Goal: Navigation & Orientation: Find specific page/section

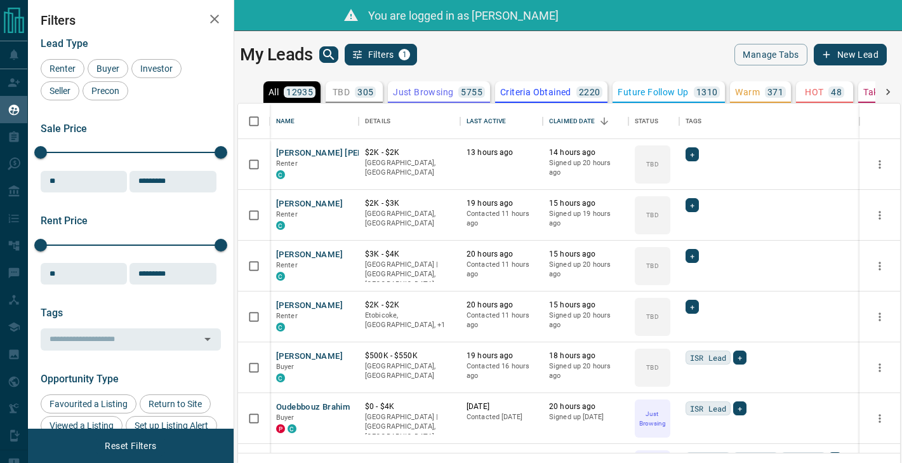
scroll to position [349, 662]
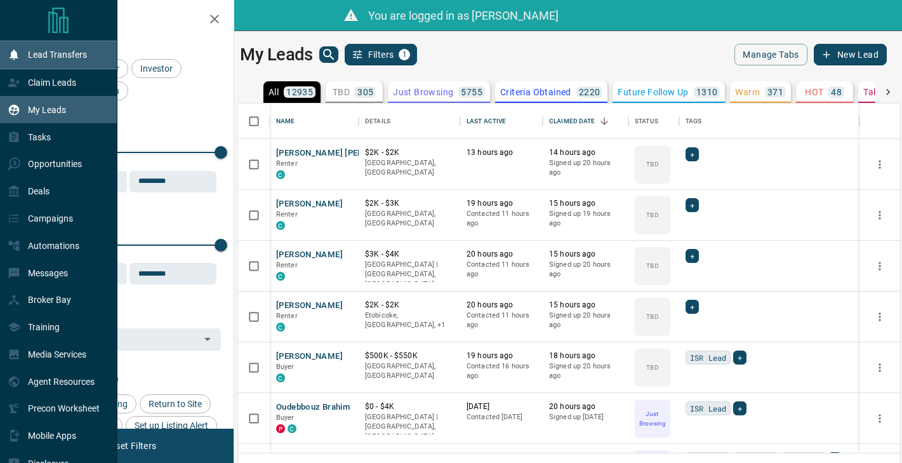
click at [44, 48] on div "Lead Transfers" at bounding box center [47, 54] width 79 height 21
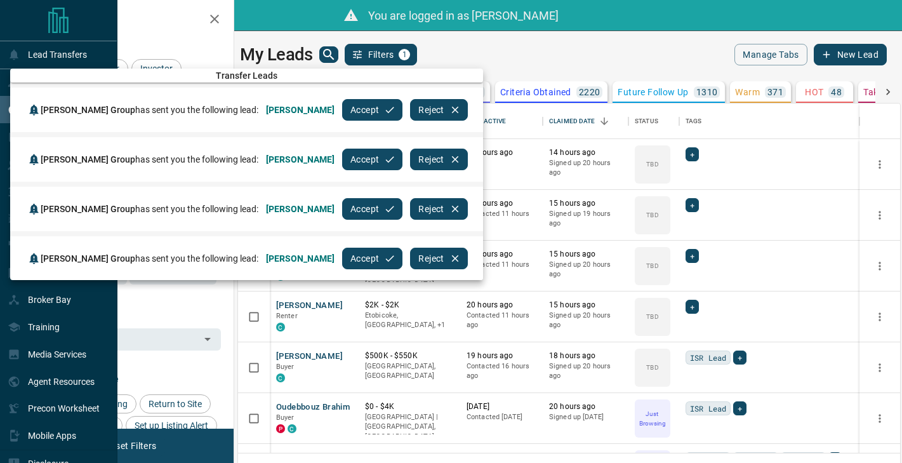
click at [44, 46] on div at bounding box center [451, 231] width 902 height 463
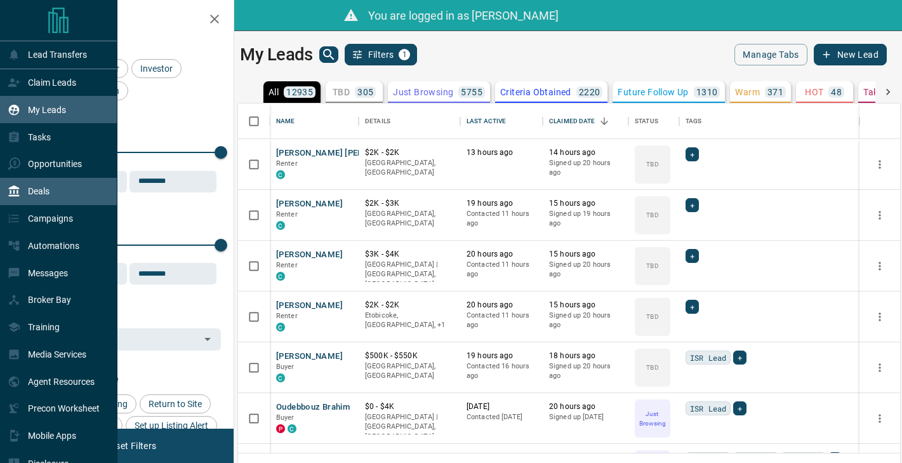
click at [53, 181] on div "Deals" at bounding box center [58, 191] width 117 height 27
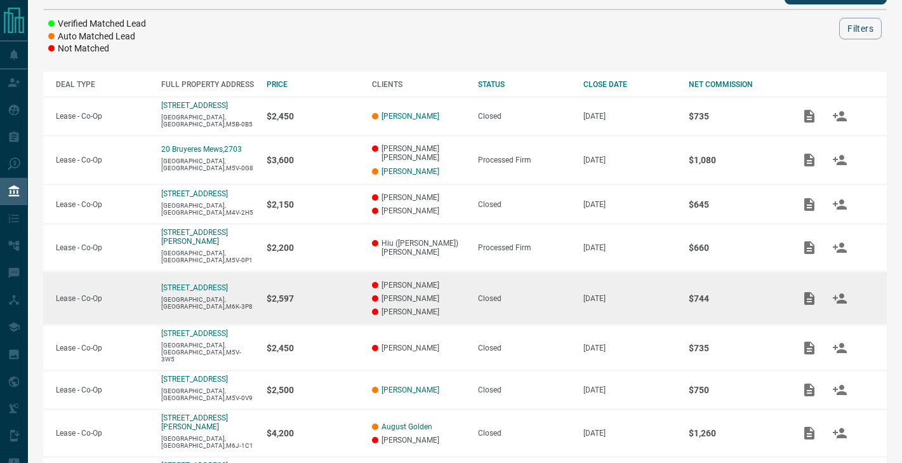
scroll to position [200, 0]
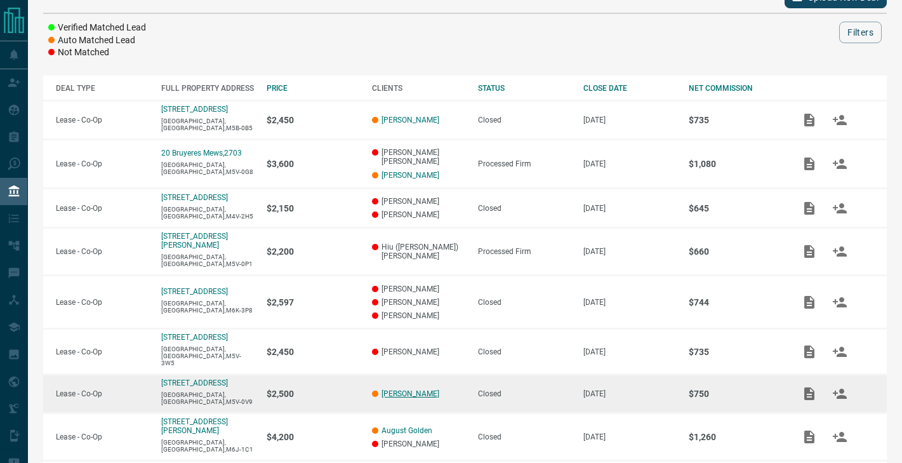
click at [415, 389] on link "[PERSON_NAME]" at bounding box center [410, 393] width 58 height 9
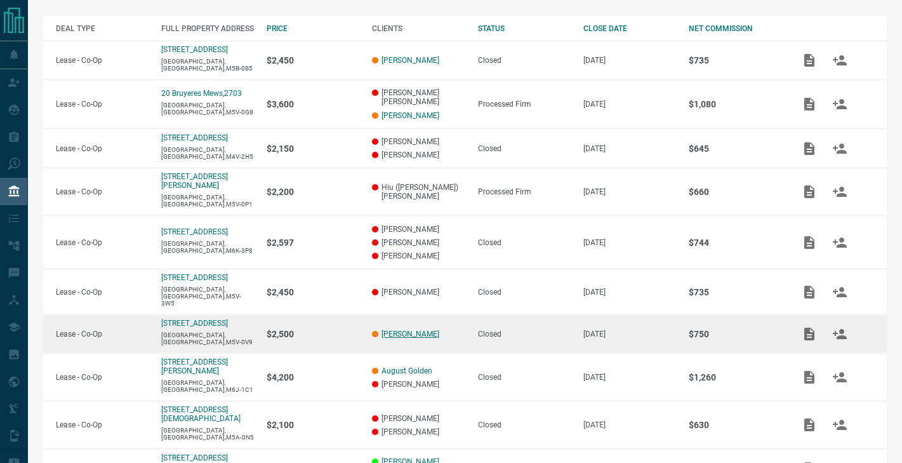
scroll to position [258, 0]
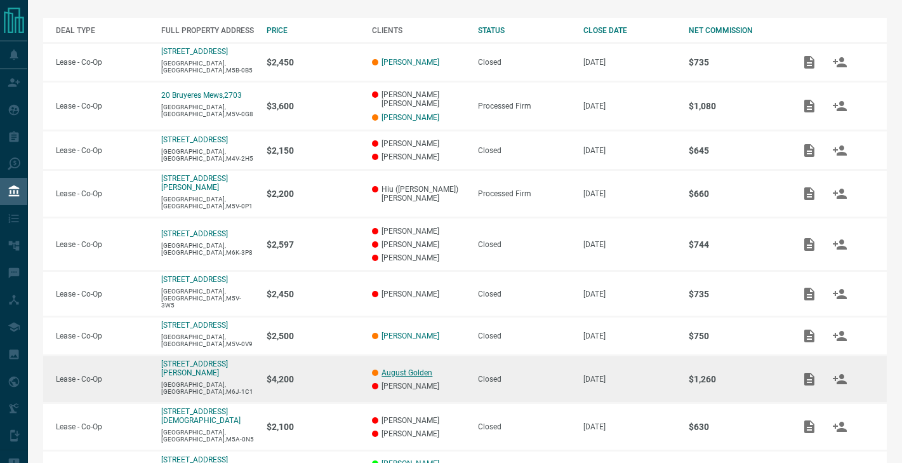
click at [402, 368] on link "August Golden" at bounding box center [406, 372] width 51 height 9
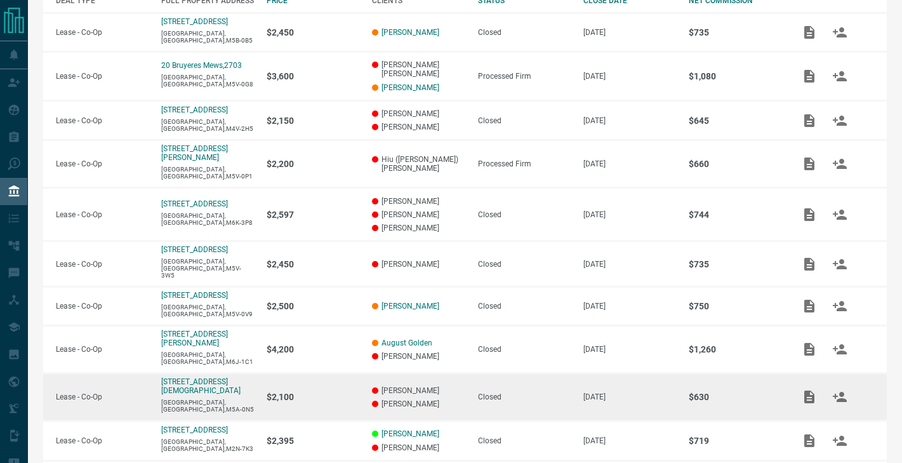
scroll to position [285, 0]
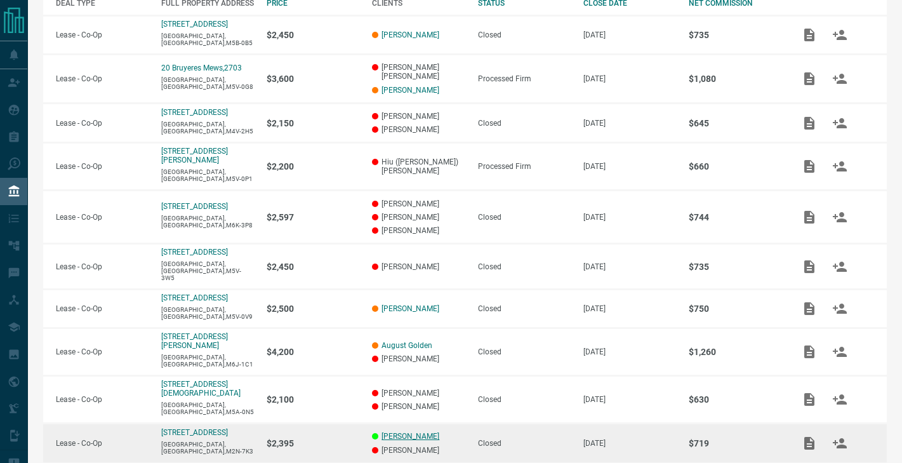
click at [411, 432] on link "[PERSON_NAME]" at bounding box center [410, 436] width 58 height 9
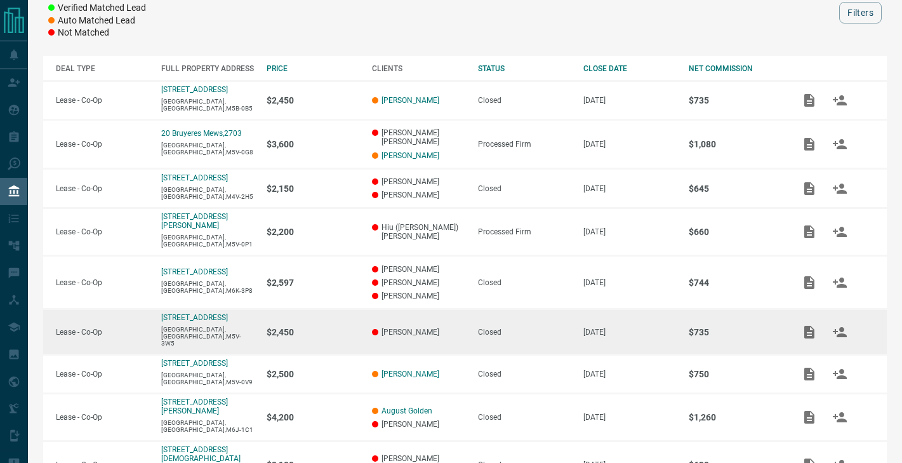
scroll to position [219, 0]
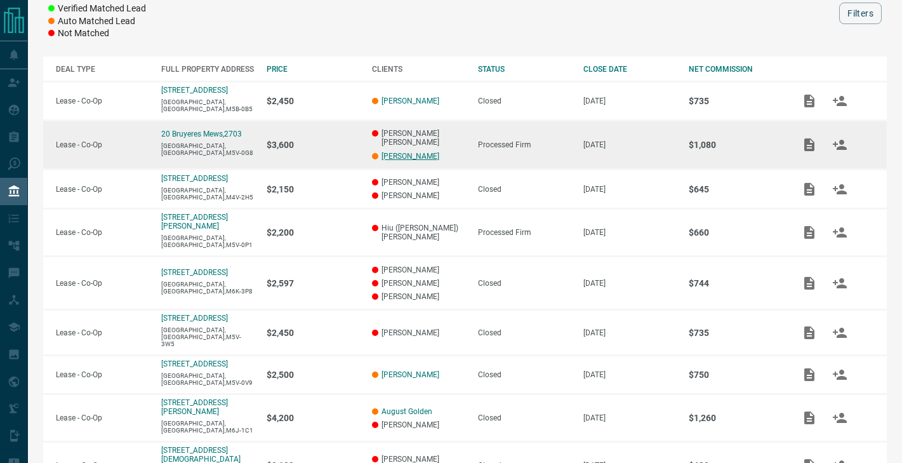
click at [438, 152] on link "[PERSON_NAME]" at bounding box center [410, 156] width 58 height 9
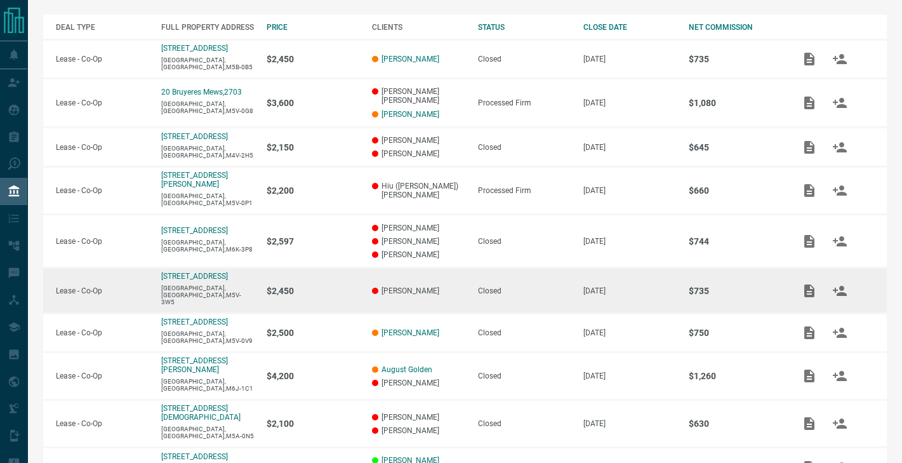
scroll to position [261, 0]
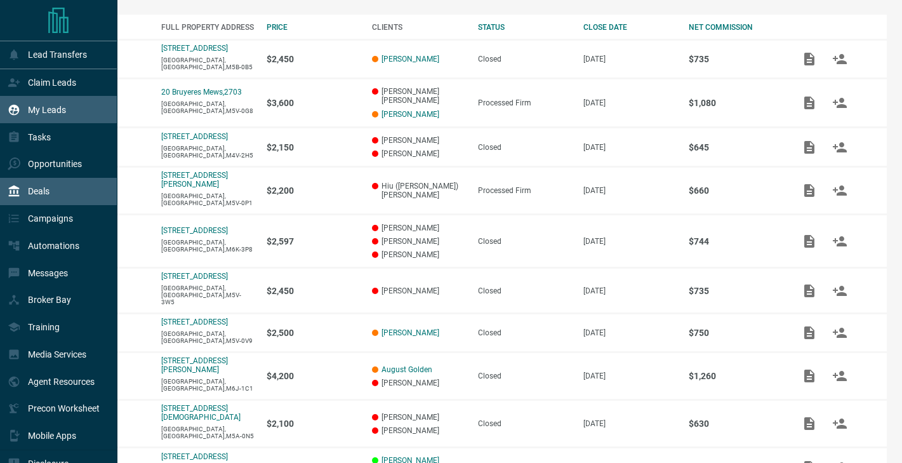
click at [24, 108] on div "My Leads" at bounding box center [37, 109] width 58 height 21
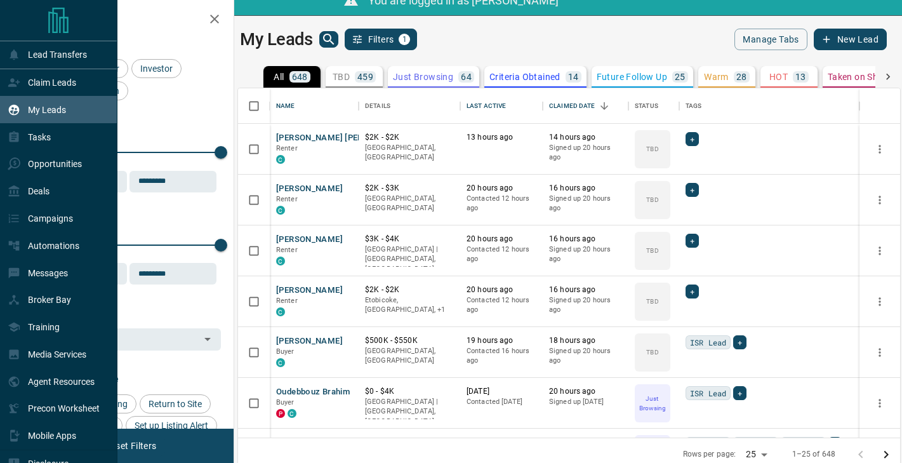
scroll to position [349, 662]
click at [41, 192] on p "Deals" at bounding box center [39, 191] width 22 height 10
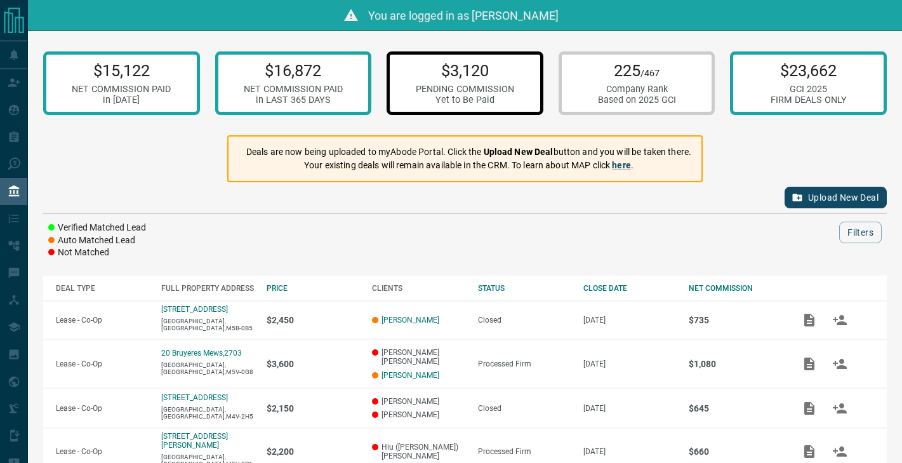
click at [508, 81] on div "$3,120 PENDING COMMISSION Yet to Be Paid" at bounding box center [465, 83] width 98 height 44
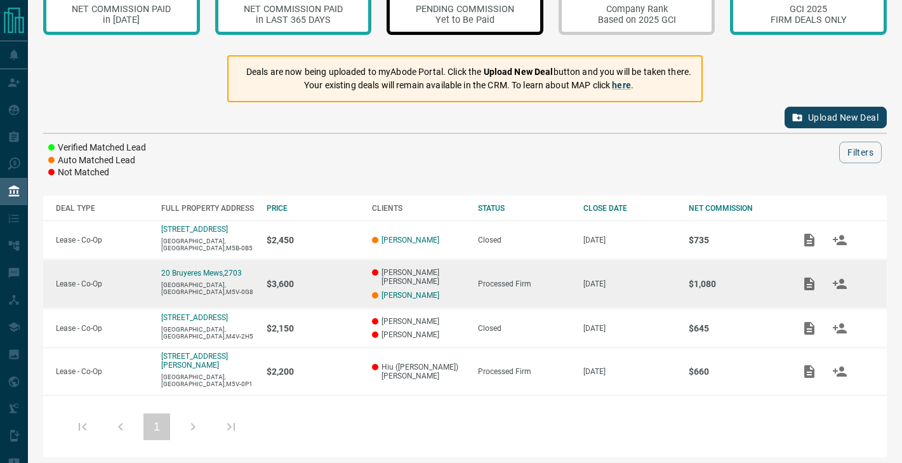
scroll to position [78, 0]
